Goal: Feedback & Contribution: Leave review/rating

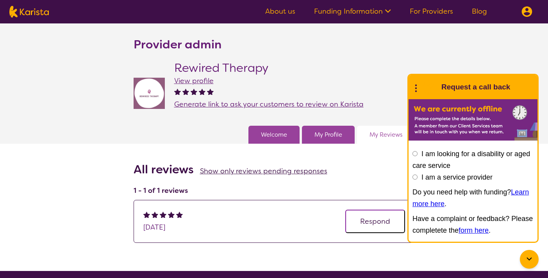
click at [197, 82] on span "View profile" at bounding box center [193, 80] width 39 height 9
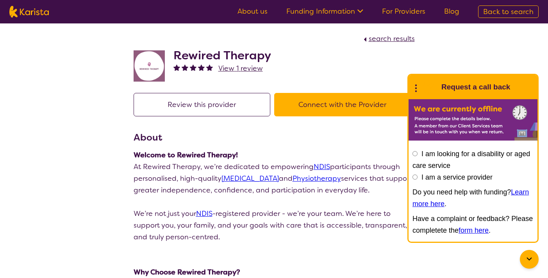
click at [229, 68] on span "View 1 review" at bounding box center [240, 68] width 45 height 9
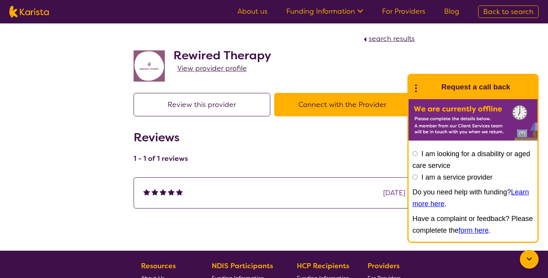
click at [157, 66] on img at bounding box center [149, 65] width 31 height 31
click at [224, 106] on button "Review this provider" at bounding box center [202, 104] width 137 height 23
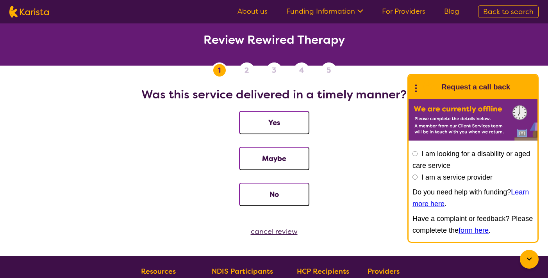
click at [356, 131] on li "Yes" at bounding box center [274, 129] width 530 height 36
click at [524, 259] on div at bounding box center [529, 259] width 19 height 19
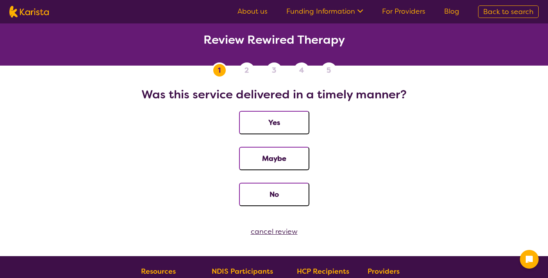
click at [291, 122] on button "Yes" at bounding box center [274, 122] width 70 height 23
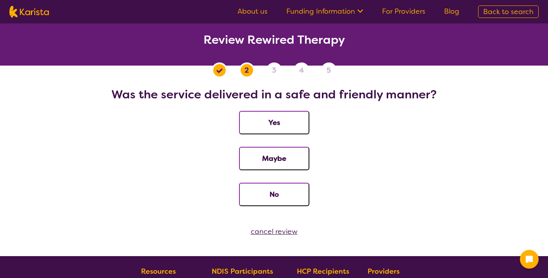
click at [287, 123] on button "Yes" at bounding box center [274, 122] width 70 height 23
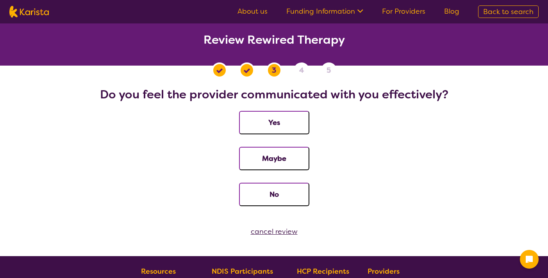
click at [285, 125] on button "Yes" at bounding box center [274, 122] width 70 height 23
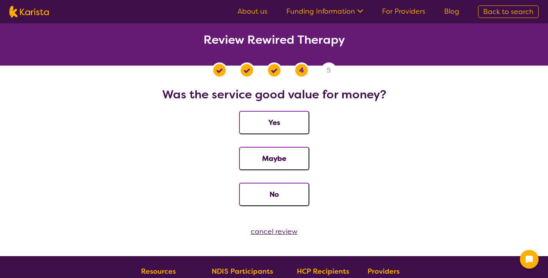
click at [285, 125] on button "Yes" at bounding box center [274, 122] width 70 height 23
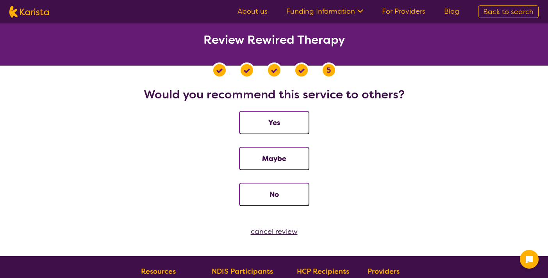
click at [281, 126] on button "Yes" at bounding box center [274, 122] width 70 height 23
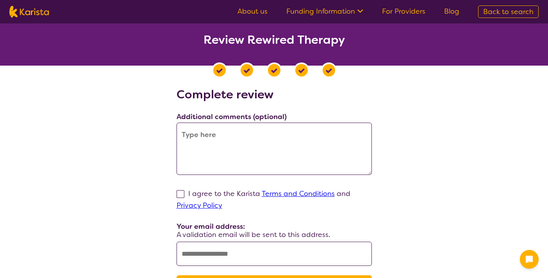
click at [278, 142] on textarea at bounding box center [274, 149] width 195 height 52
click at [184, 193] on label "I agree to the Karista Terms and Conditions and Privacy Policy" at bounding box center [264, 199] width 174 height 21
click at [222, 203] on input "I agree to the Karista Terms and Conditions and Privacy Policy" at bounding box center [224, 205] width 5 height 5
checkbox input "true"
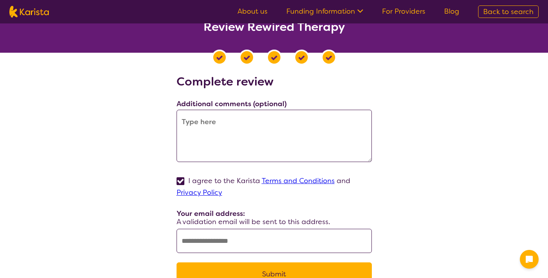
scroll to position [12, 0]
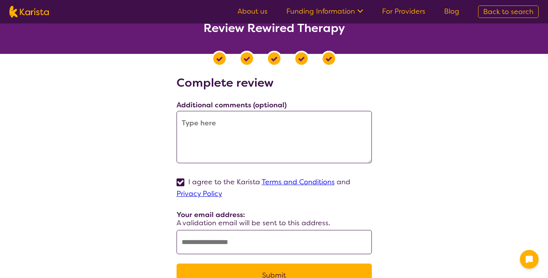
click at [213, 241] on input "text" at bounding box center [274, 242] width 195 height 24
type input "**********"
click at [243, 147] on textarea at bounding box center [274, 137] width 195 height 52
type textarea "W"
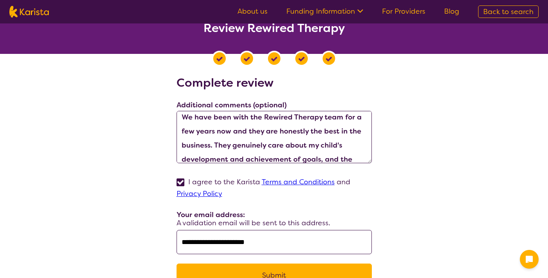
scroll to position [0, 0]
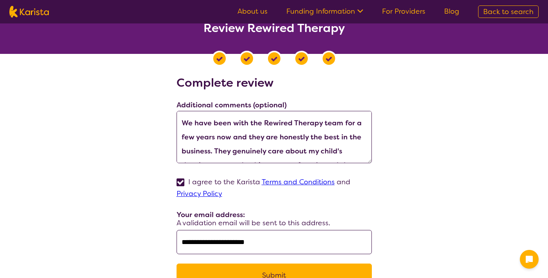
click at [281, 139] on textarea "We have been with the Rewired Therapy team for a few years now and they are hon…" at bounding box center [274, 137] width 195 height 52
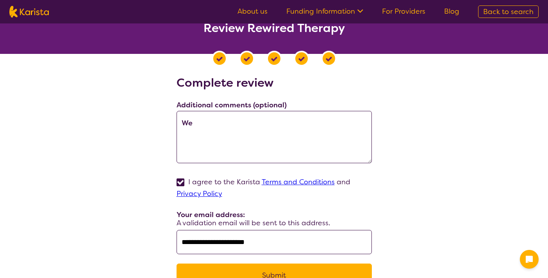
type textarea "W"
type textarea "M"
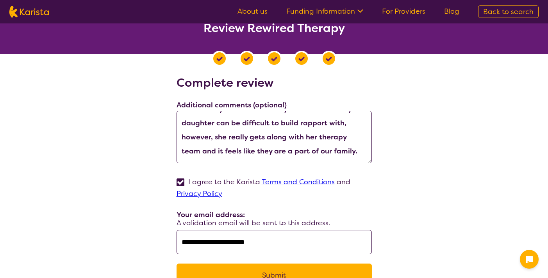
scroll to position [34, 0]
click at [353, 120] on textarea "We have been with the Rewired Therapy team for a number of years now and they a…" at bounding box center [274, 137] width 195 height 52
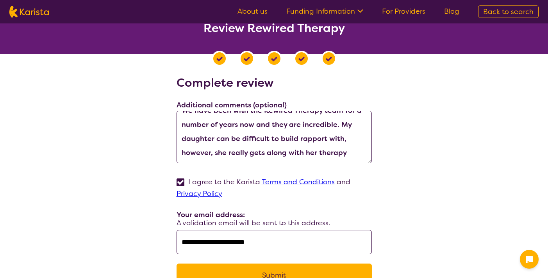
scroll to position [24, 0]
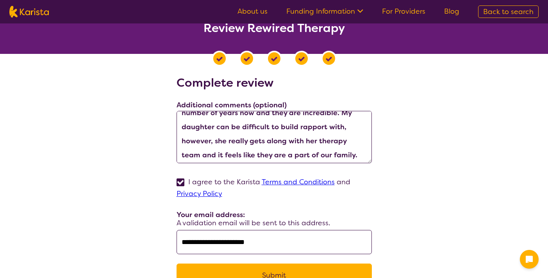
drag, startPoint x: 217, startPoint y: 127, endPoint x: 226, endPoint y: 142, distance: 17.7
click at [226, 142] on textarea "We have been with the Rewired Therapy team for a number of years now and they a…" at bounding box center [274, 137] width 195 height 52
drag, startPoint x: 226, startPoint y: 142, endPoint x: 216, endPoint y: 130, distance: 16.4
click at [216, 130] on textarea "We have been with the Rewired Therapy team for a number of years now and they a…" at bounding box center [274, 137] width 195 height 52
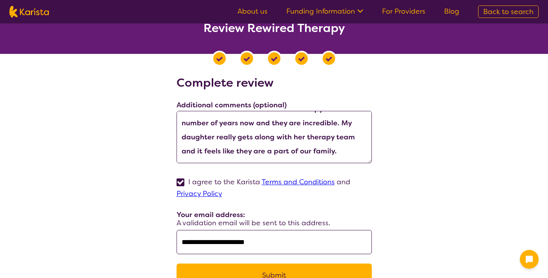
click at [354, 149] on textarea "We have been with the Rewired Therapy team for a number of years now and they a…" at bounding box center [274, 137] width 195 height 52
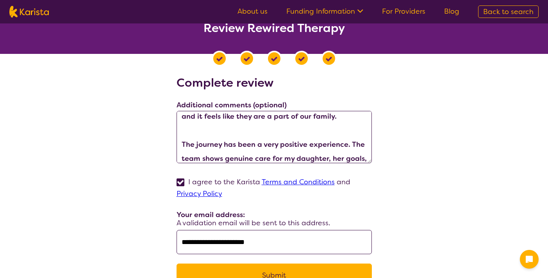
scroll to position [63, 0]
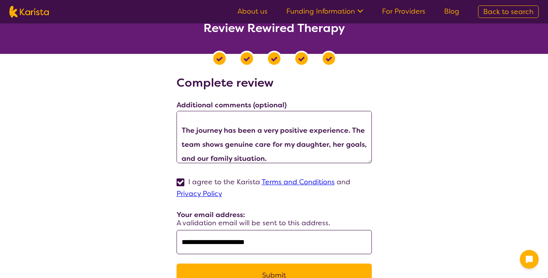
click at [270, 144] on textarea "We have been with the Rewired Therapy team for a number of years now and they a…" at bounding box center [274, 137] width 195 height 52
click at [285, 154] on textarea "We have been with the Rewired Therapy team for a number of years now and they a…" at bounding box center [274, 137] width 195 height 52
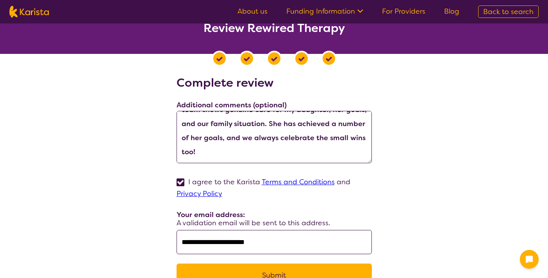
scroll to position [98, 0]
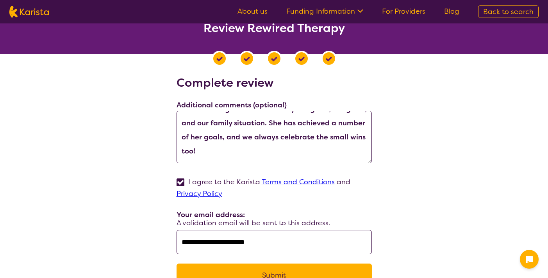
click at [292, 153] on textarea "We have been with the Rewired Therapy team for a number of years now and they a…" at bounding box center [274, 137] width 195 height 52
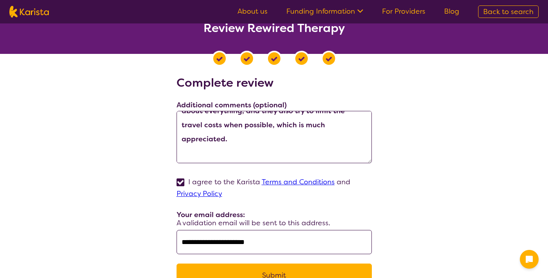
scroll to position [183, 0]
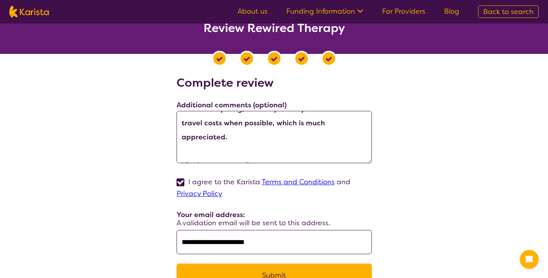
click at [266, 147] on textarea "We have been with the Rewired Therapy team for a number of years now and they a…" at bounding box center [274, 137] width 195 height 52
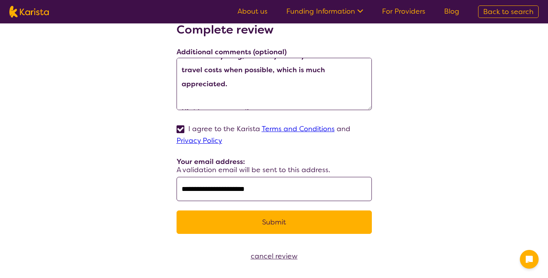
scroll to position [69, 0]
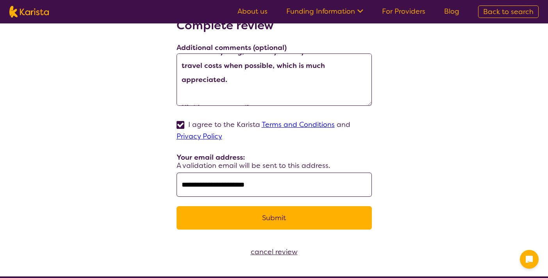
type textarea "We have been with the Rewired Therapy team for a number of years now and they a…"
click at [290, 217] on button "Submit" at bounding box center [274, 217] width 195 height 23
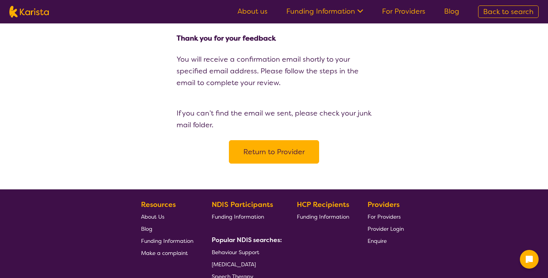
click at [260, 150] on button "Return to Provider" at bounding box center [274, 151] width 90 height 23
